Goal: Task Accomplishment & Management: Use online tool/utility

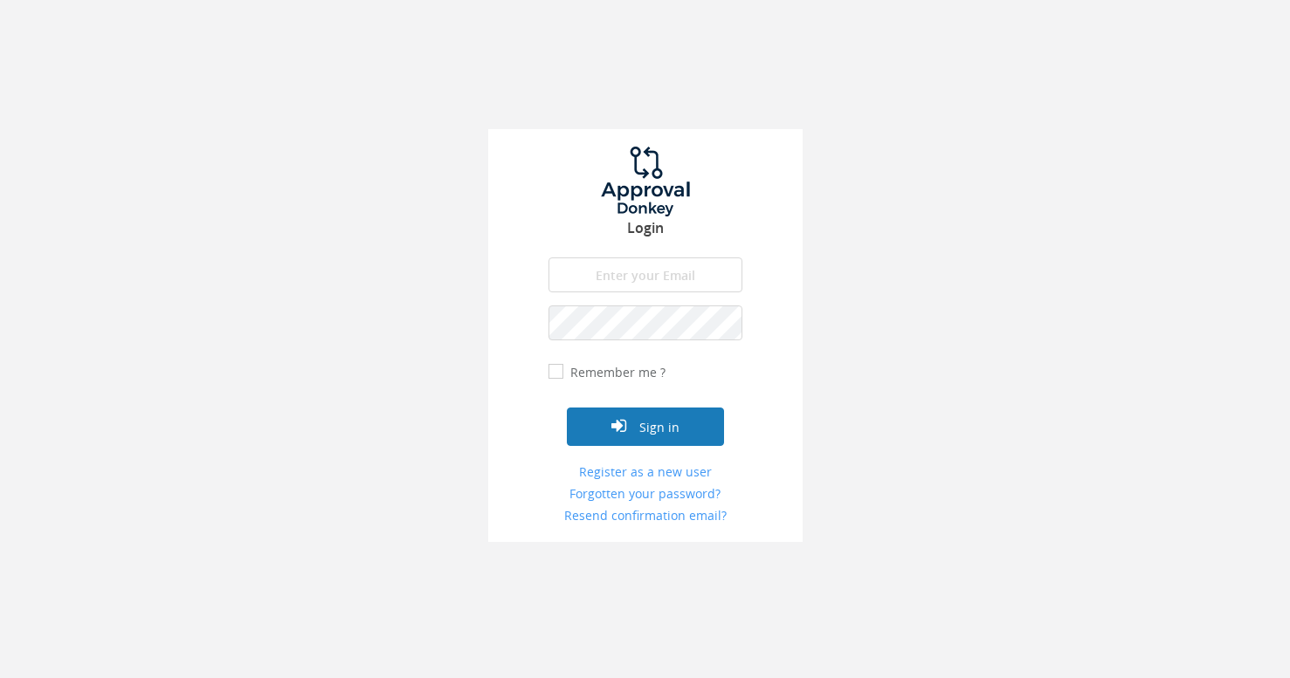
type input "[PERSON_NAME][EMAIL_ADDRESS][DOMAIN_NAME]"
click at [695, 425] on button "Sign in" at bounding box center [645, 427] width 157 height 38
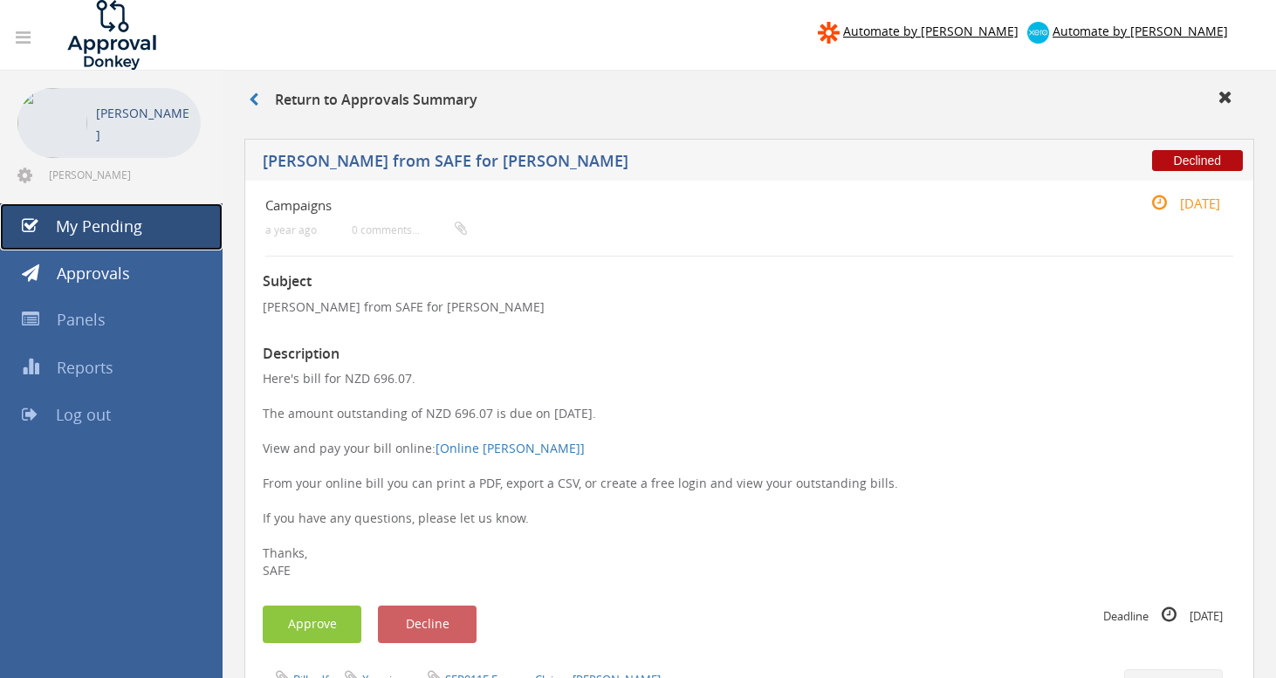
click at [67, 224] on span "My Pending" at bounding box center [99, 226] width 86 height 21
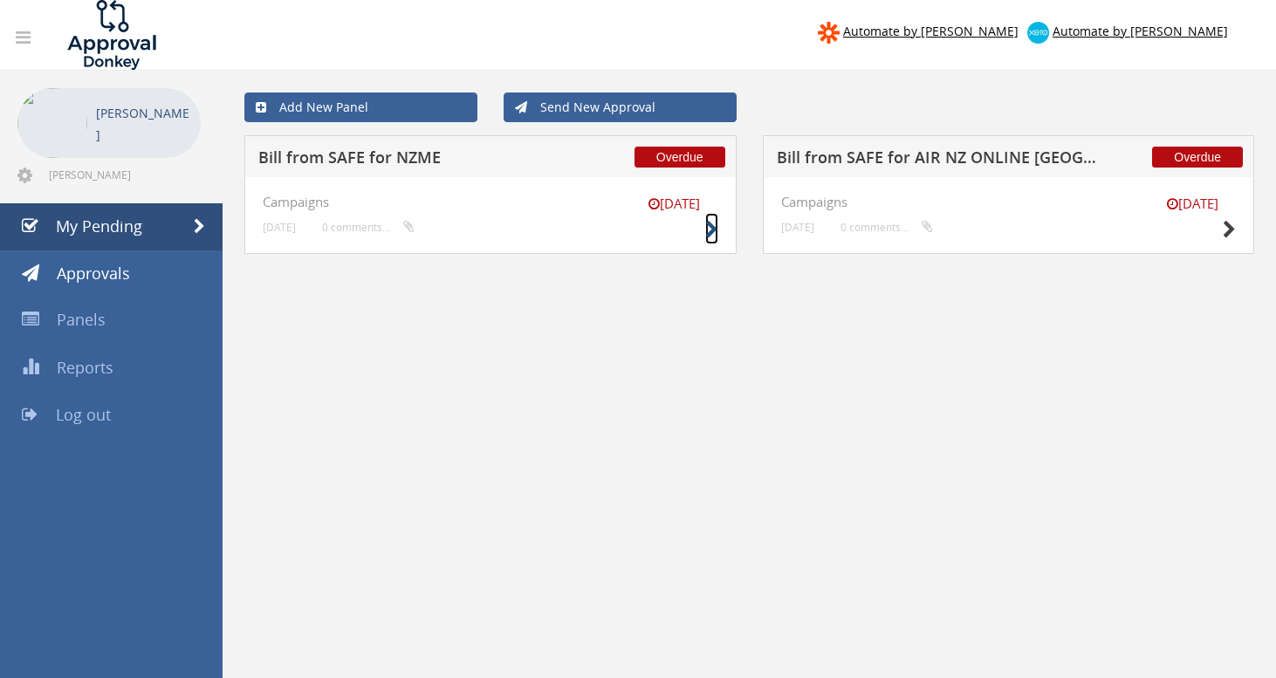
click at [715, 236] on icon at bounding box center [711, 230] width 13 height 18
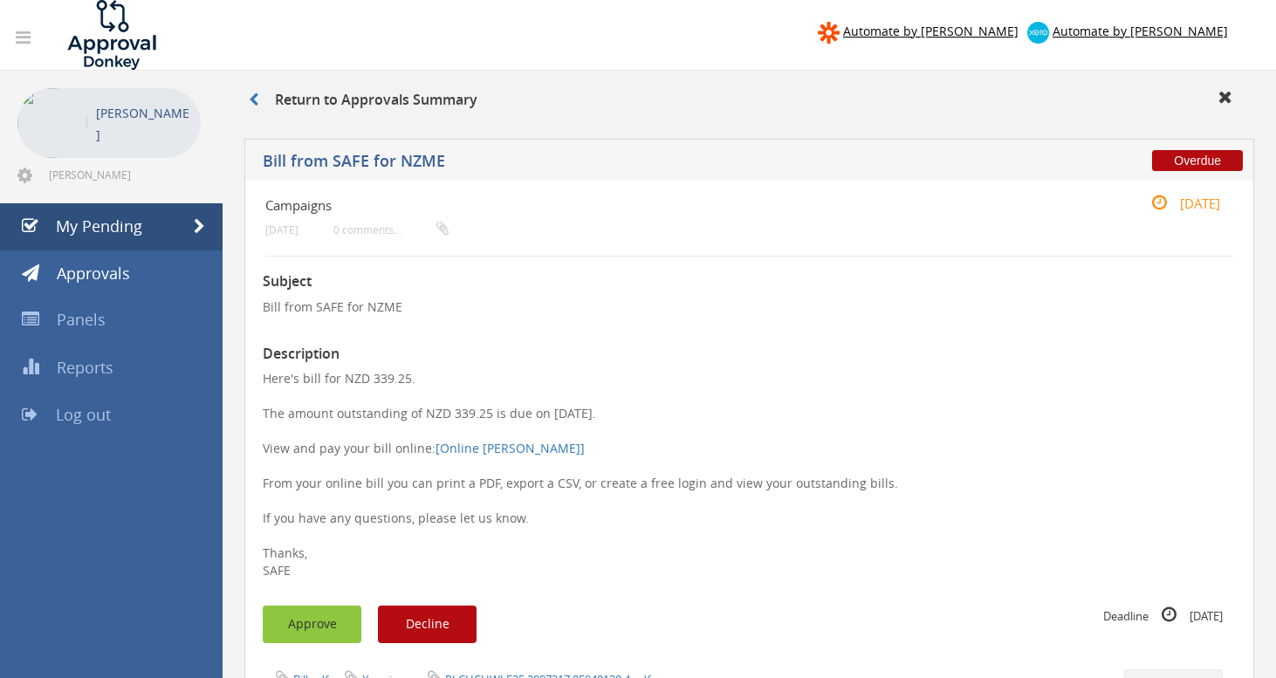
click at [320, 623] on button "Approve" at bounding box center [312, 625] width 99 height 38
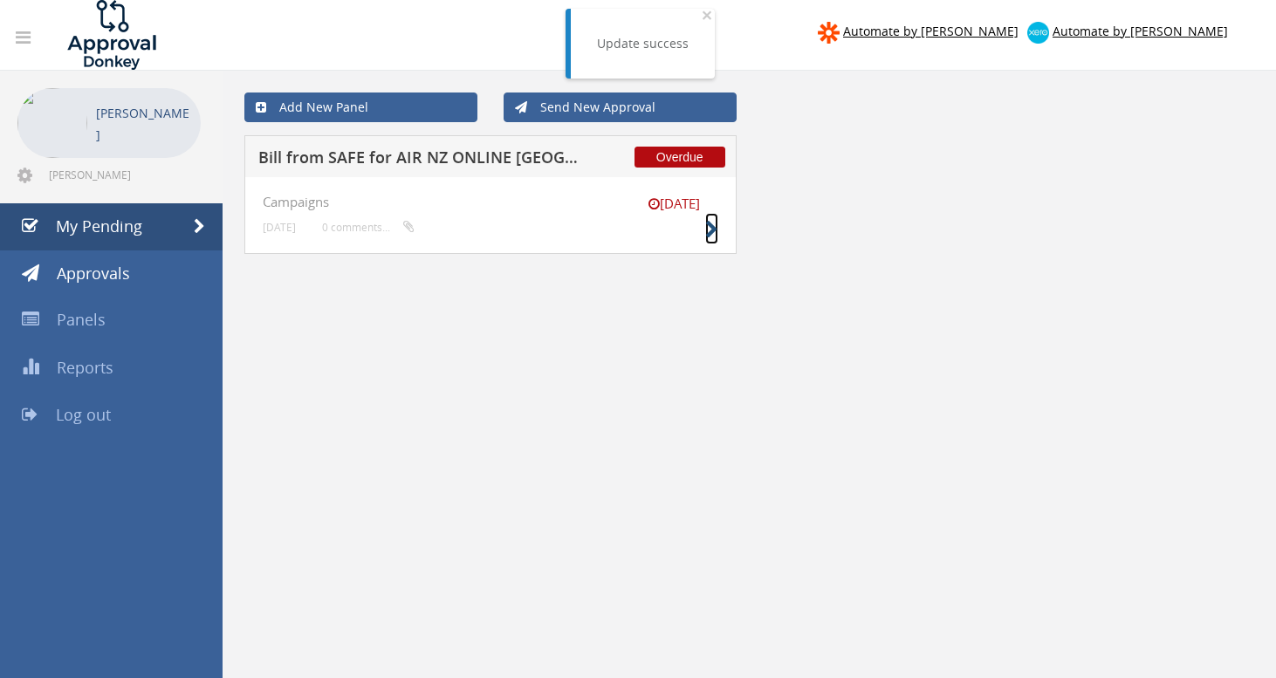
click at [705, 224] on icon at bounding box center [711, 230] width 13 height 18
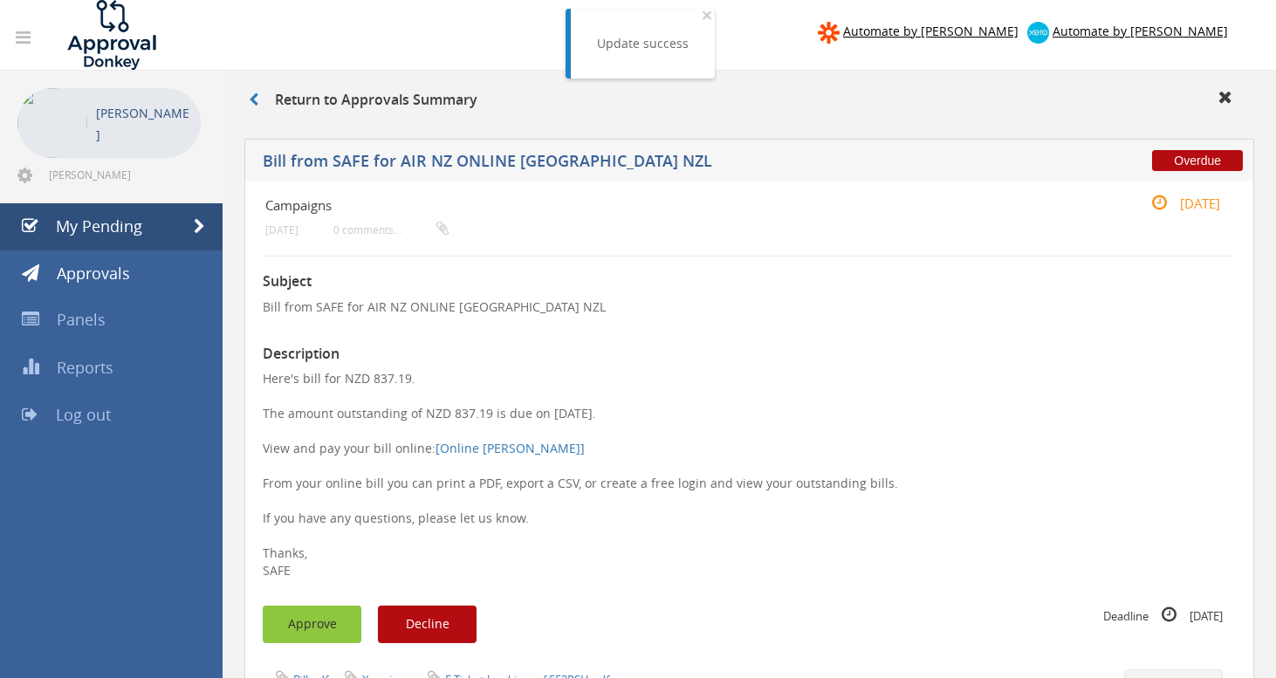
click at [286, 626] on button "Approve" at bounding box center [312, 625] width 99 height 38
